Goal: Check status: Check status

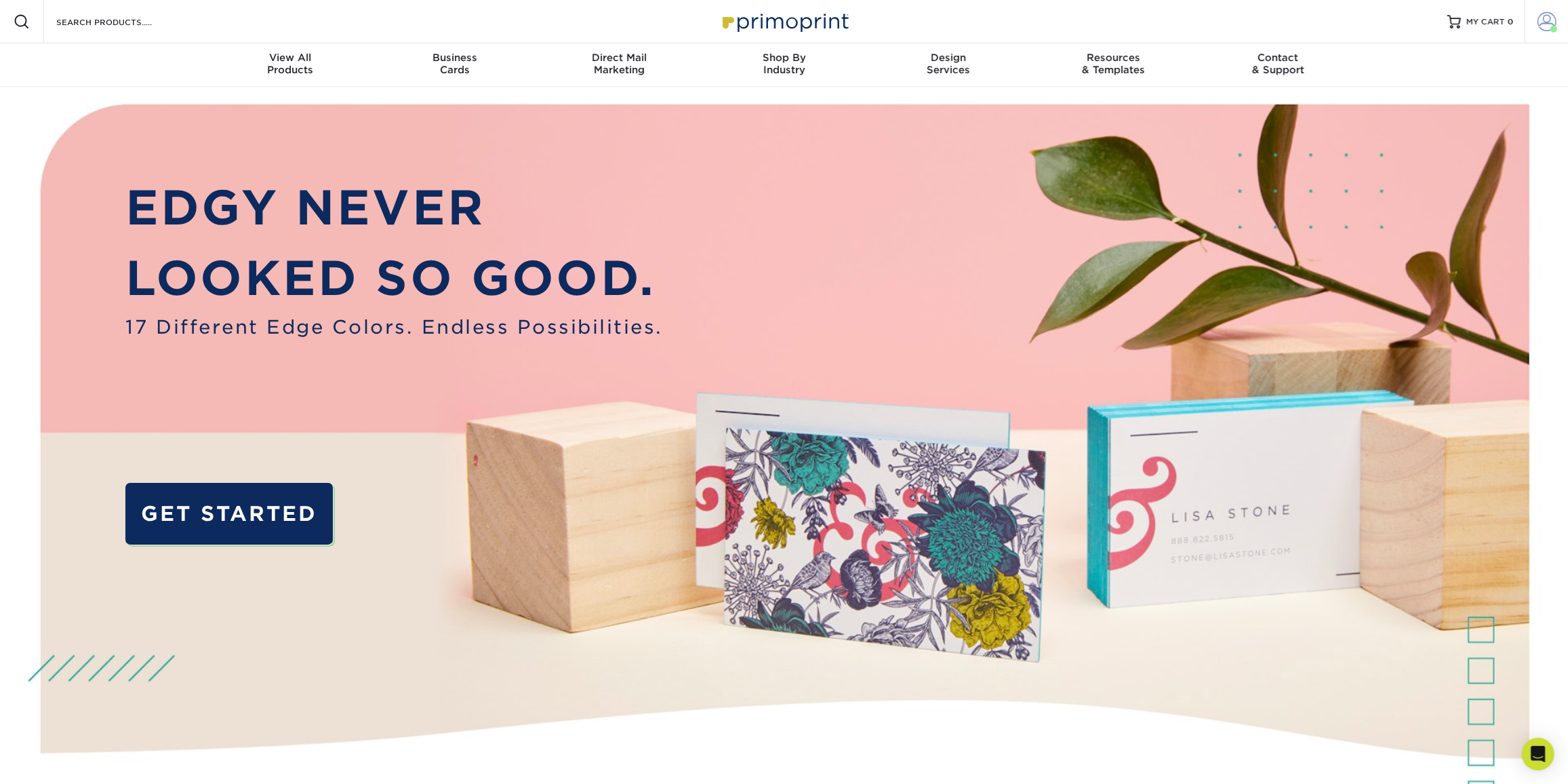
click at [1552, 34] on link "Account" at bounding box center [1547, 22] width 44 height 44
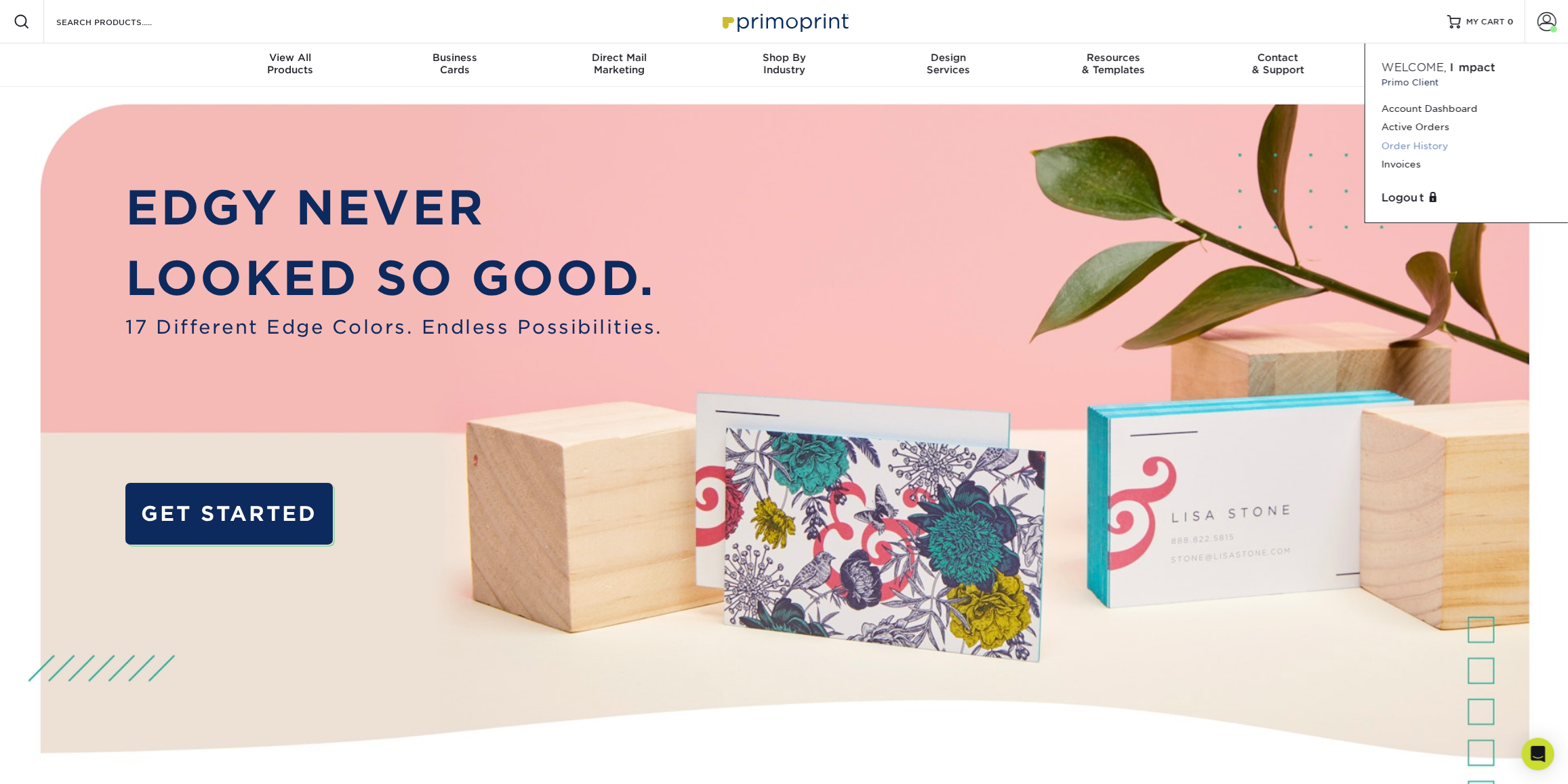
click at [1449, 145] on link "Order History" at bounding box center [1467, 146] width 170 height 18
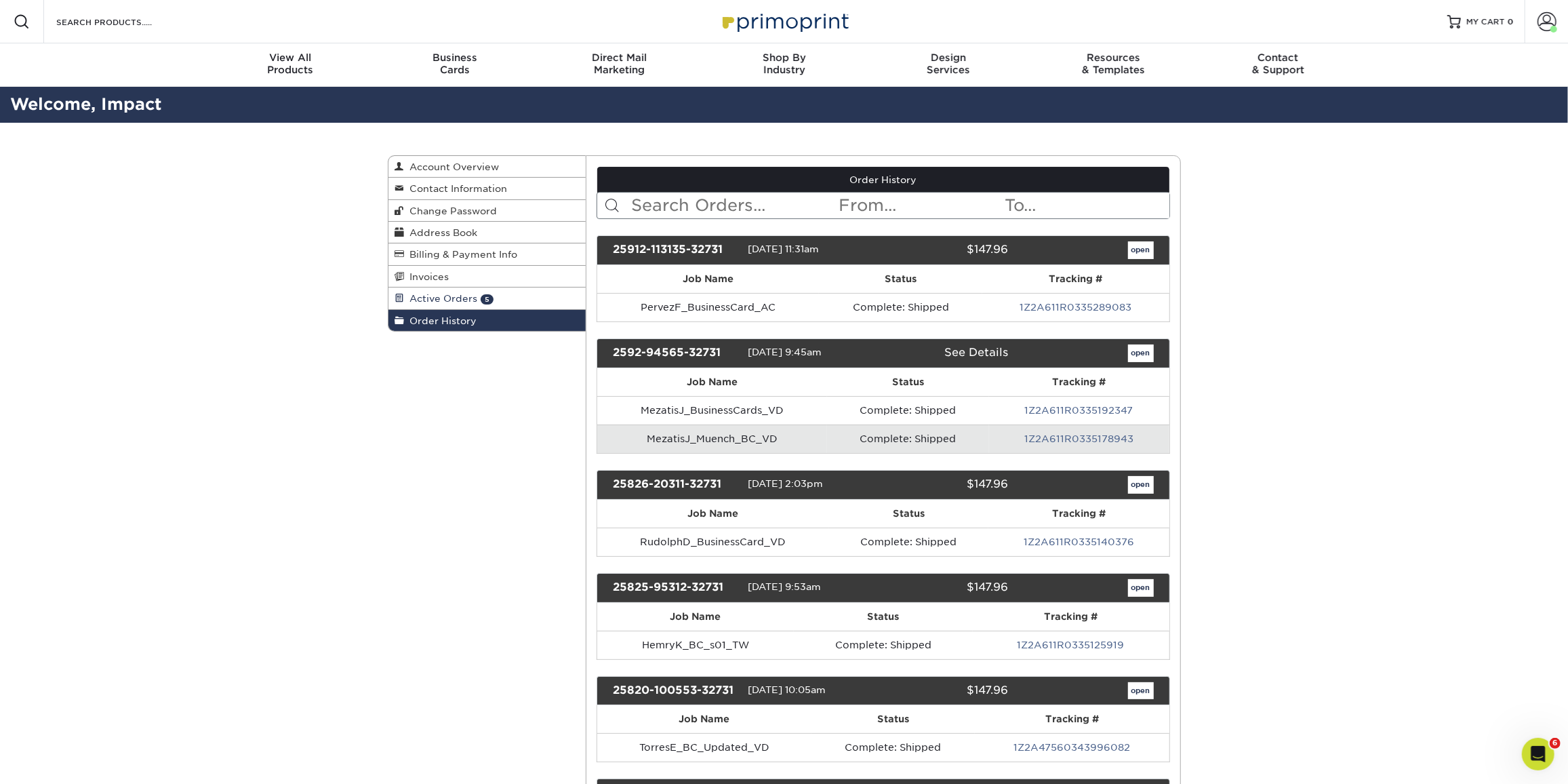
click at [447, 298] on span "Active Orders" at bounding box center [442, 298] width 73 height 11
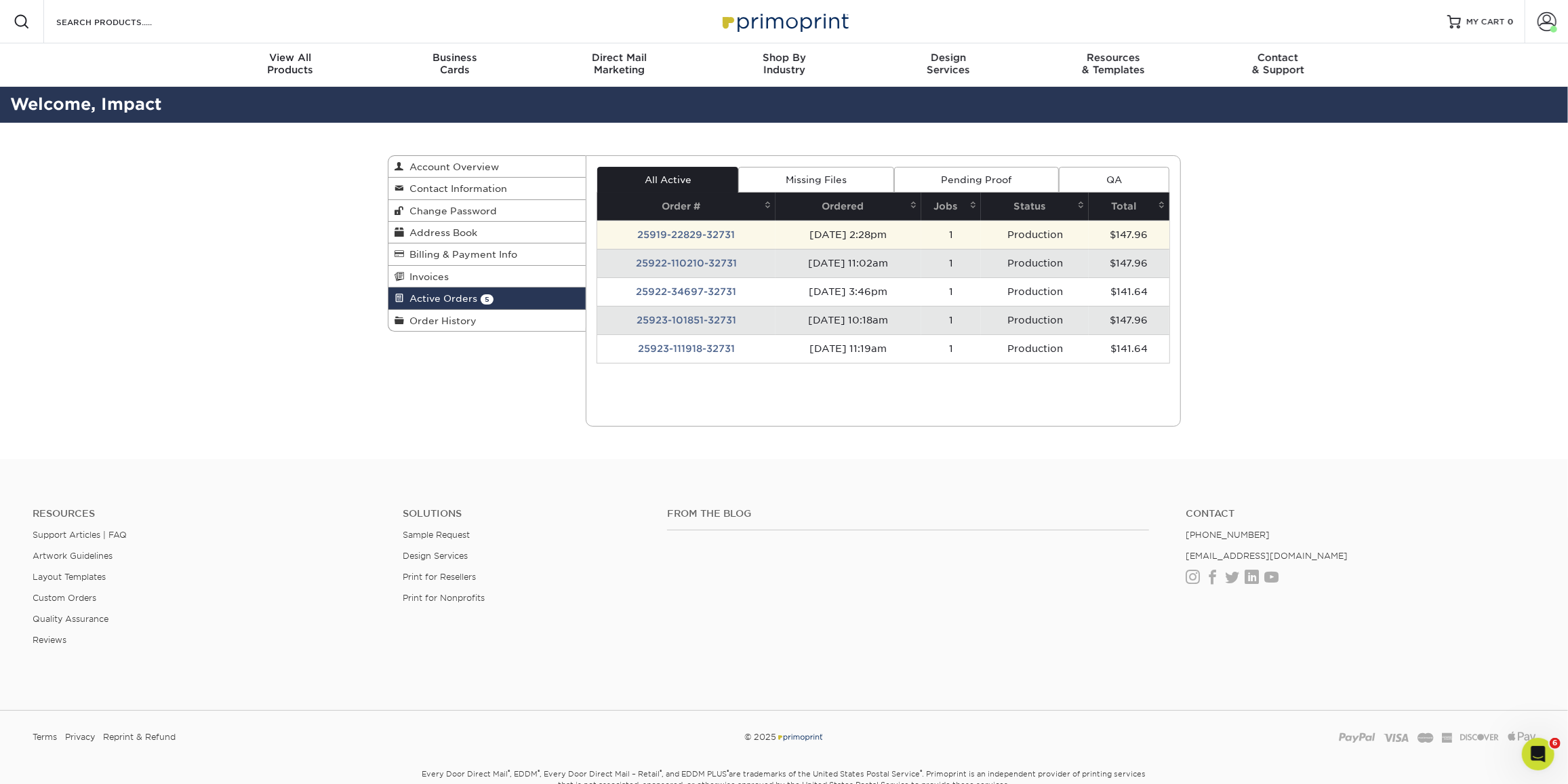
click at [674, 229] on td "25919-22829-32731" at bounding box center [686, 234] width 178 height 29
